Goal: Check status: Check status

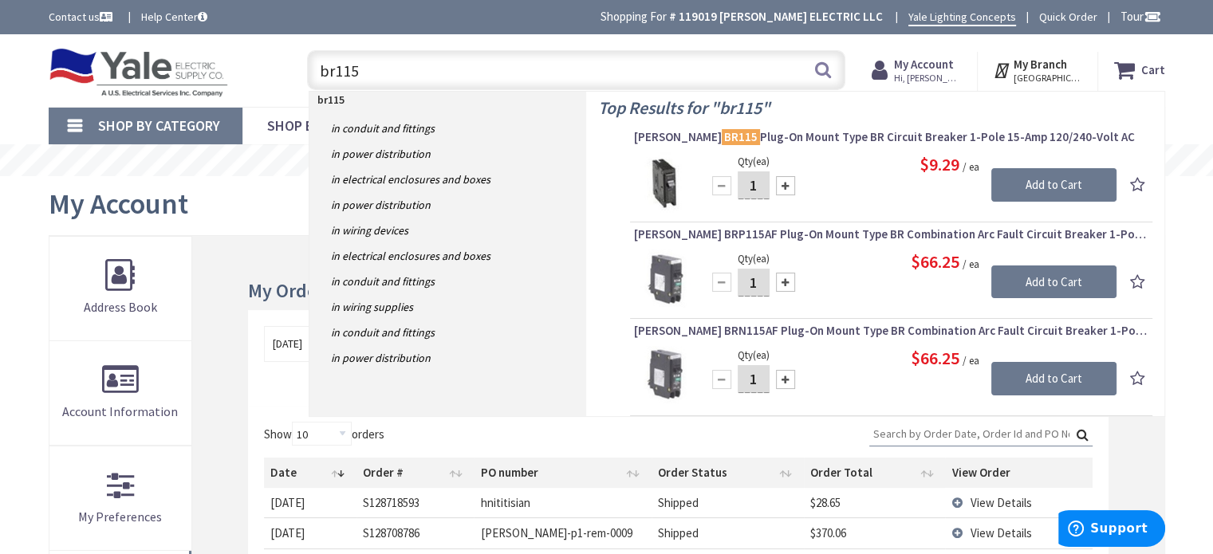
click at [261, 223] on div "My Account" at bounding box center [607, 206] width 1117 height 60
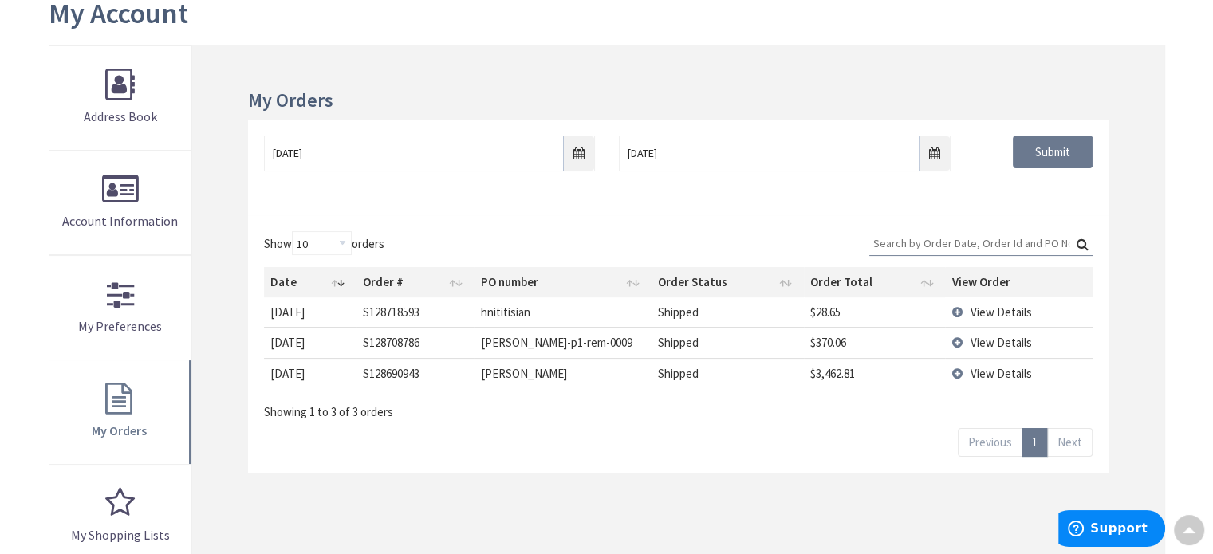
scroll to position [191, 0]
click at [989, 309] on span "View Details" at bounding box center [1000, 311] width 61 height 15
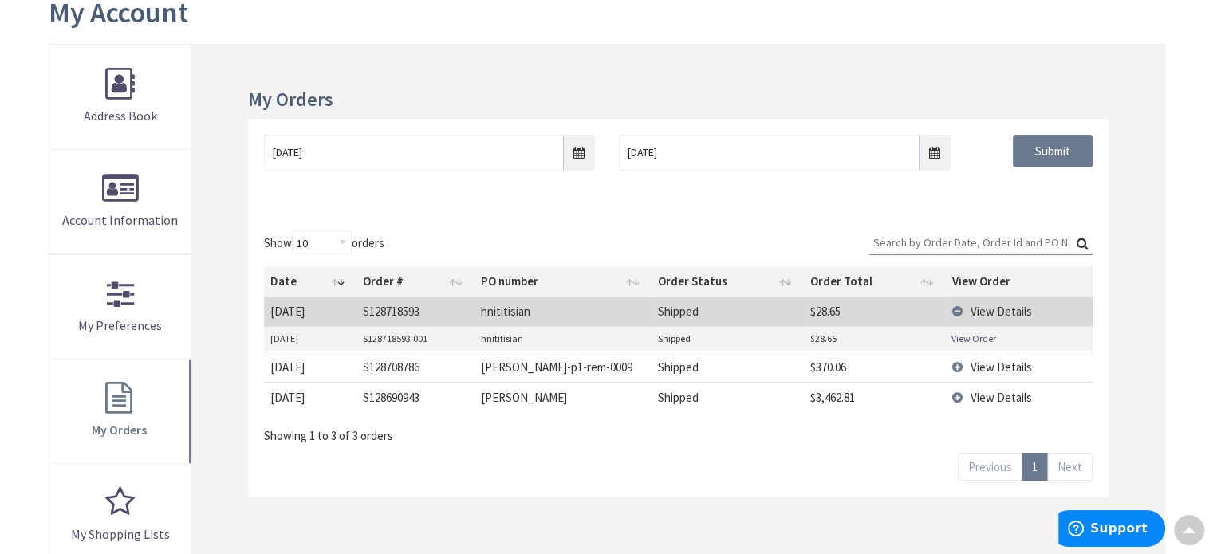
click at [970, 341] on link "View Order" at bounding box center [974, 339] width 45 height 14
click at [984, 365] on span "View Details" at bounding box center [1000, 367] width 61 height 15
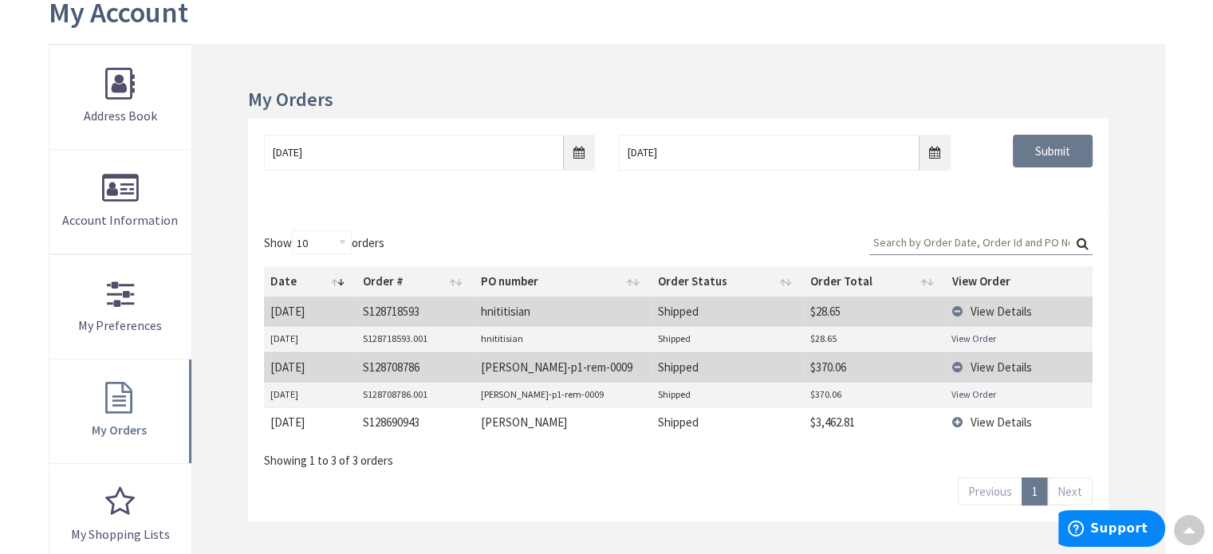
click at [973, 397] on link "View Order" at bounding box center [974, 395] width 45 height 14
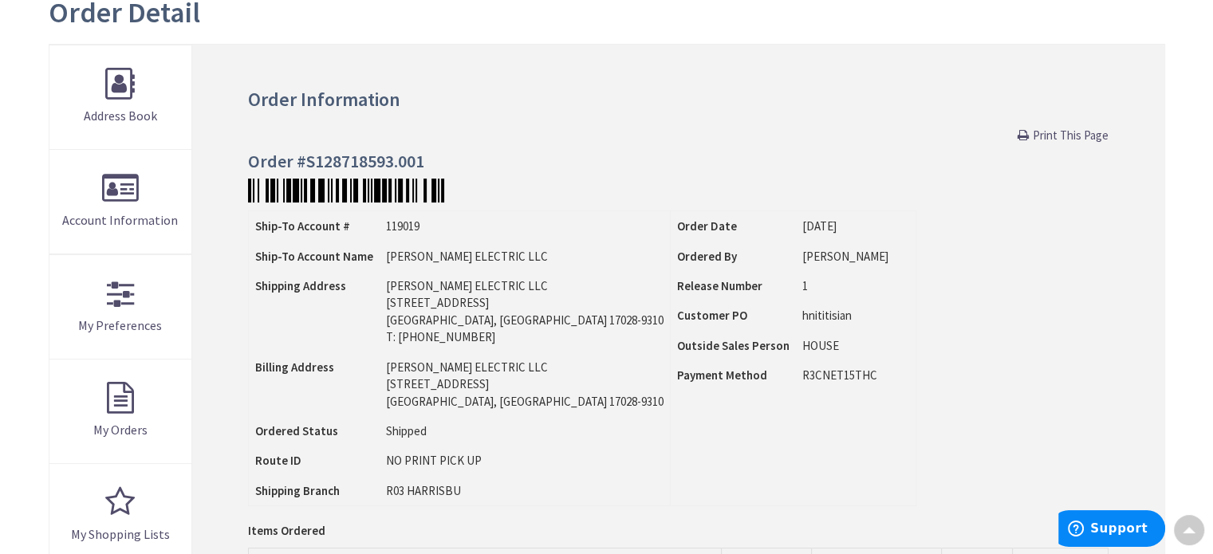
type input "[GEOGRAPHIC_DATA], [GEOGRAPHIC_DATA]"
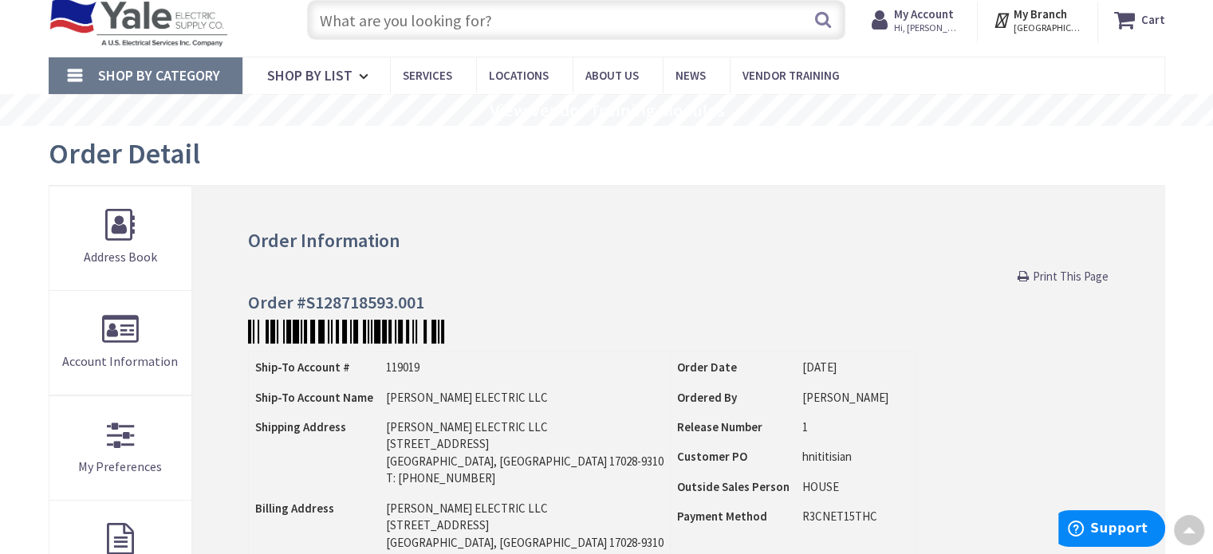
scroll to position [32, 0]
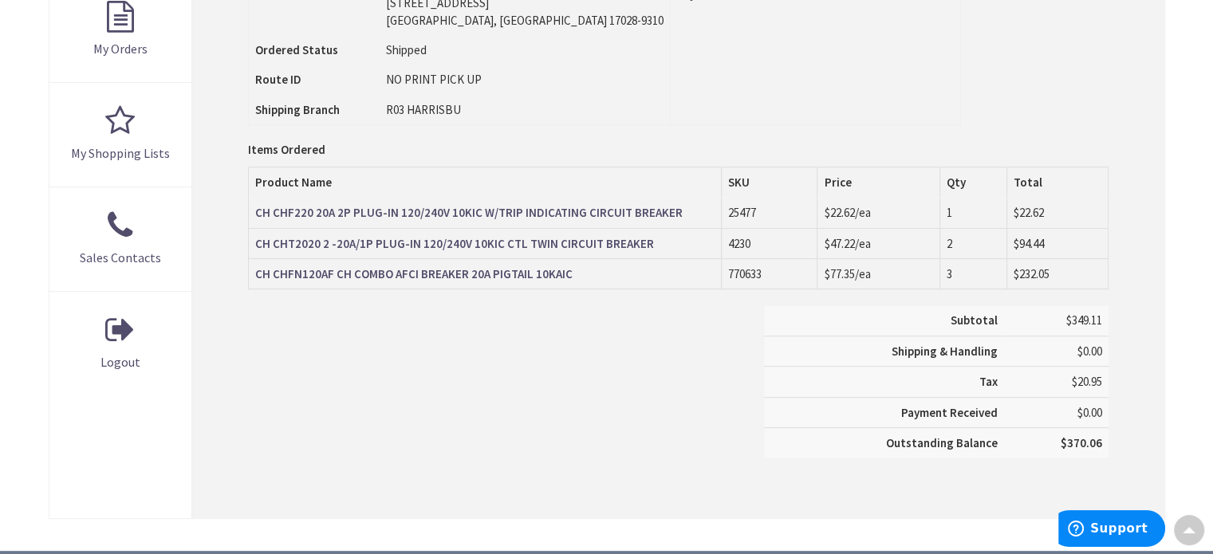
scroll to position [574, 0]
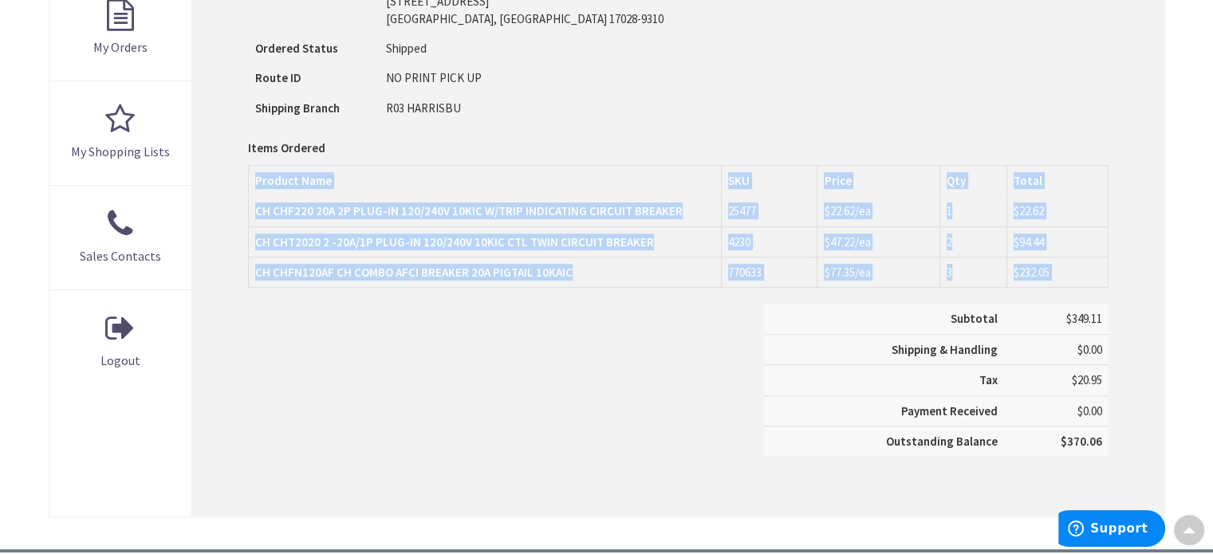
drag, startPoint x: 959, startPoint y: 456, endPoint x: 1127, endPoint y: 219, distance: 290.2
click at [1127, 219] on div "Order Information Download Invoice Print This Page Order #S128708786.001 Ship-T…" at bounding box center [678, 89] width 972 height 855
